Goal: Navigation & Orientation: Find specific page/section

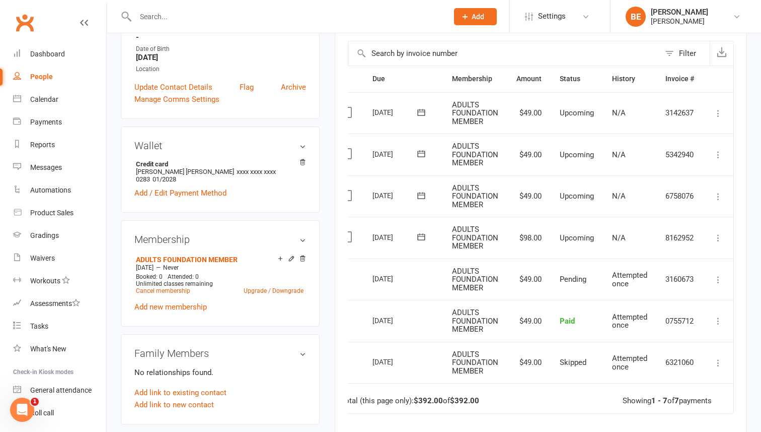
scroll to position [212, 0]
click at [42, 75] on div "People" at bounding box center [41, 77] width 23 height 8
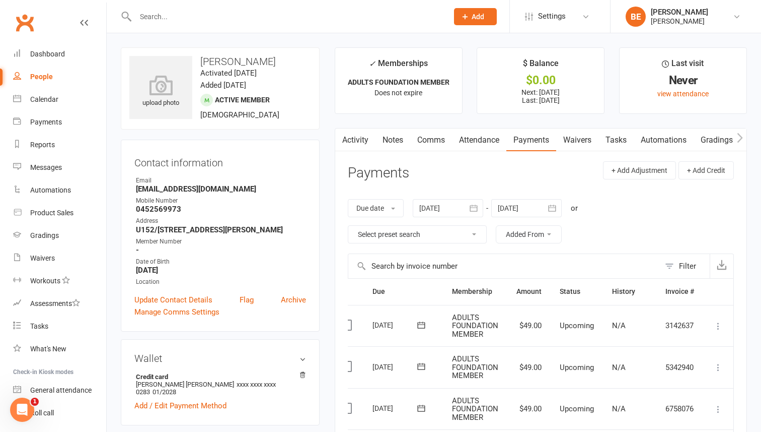
select select "50"
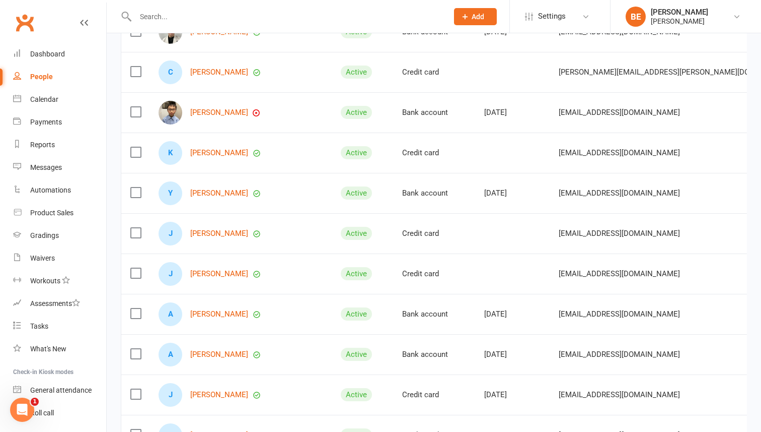
scroll to position [1018, 0]
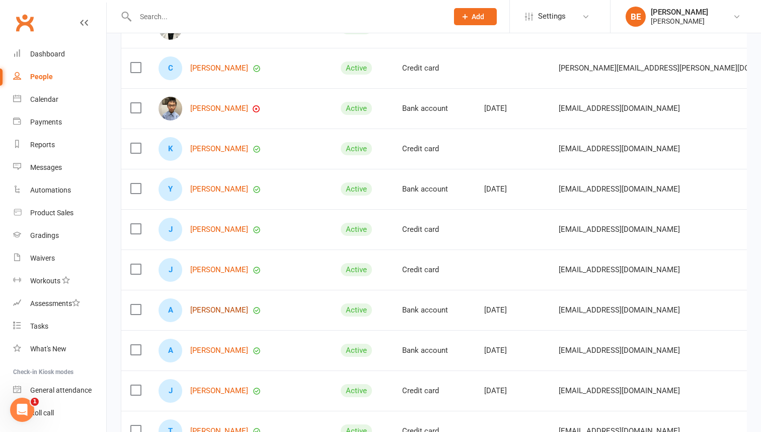
click at [206, 309] on link "[PERSON_NAME]" at bounding box center [219, 310] width 58 height 9
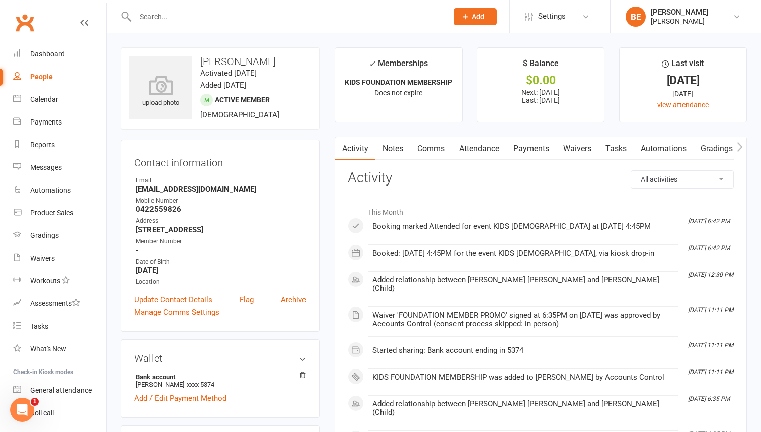
click at [530, 153] on link "Payments" at bounding box center [532, 148] width 50 height 23
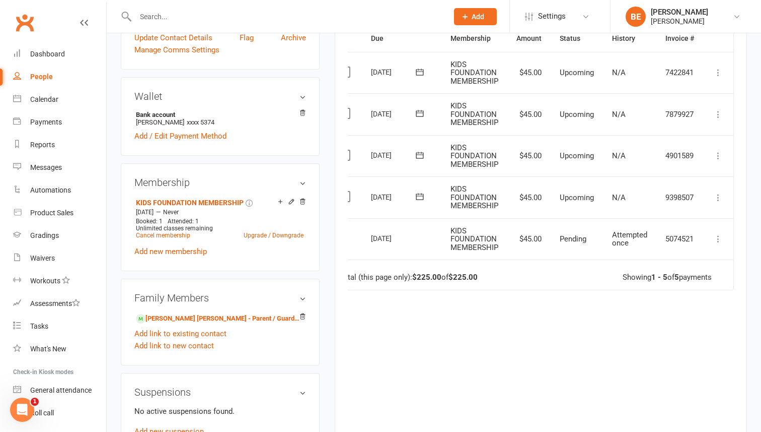
scroll to position [0, 19]
